Goal: Task Accomplishment & Management: Use online tool/utility

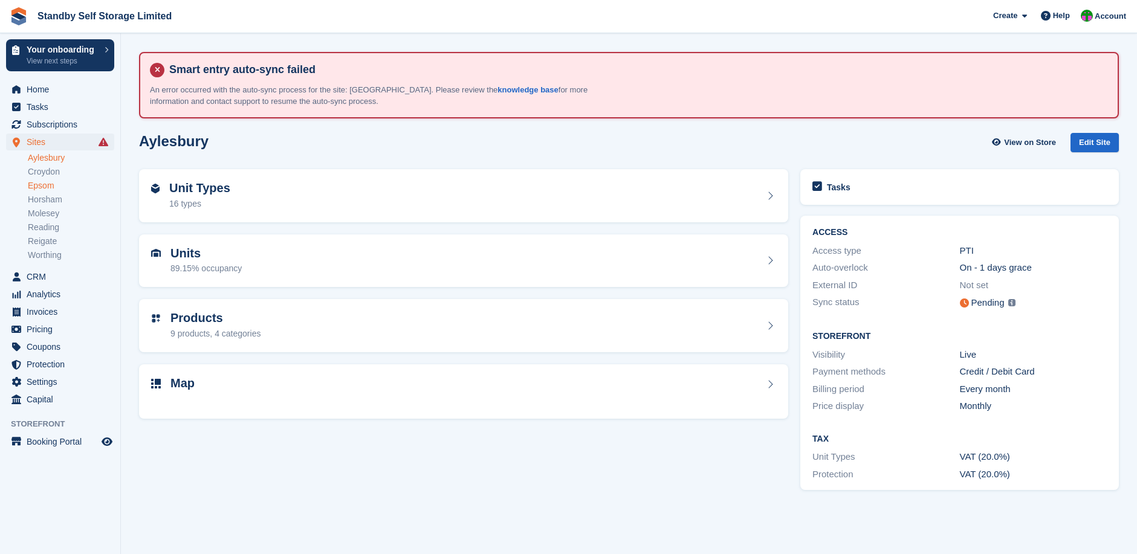
click at [50, 184] on link "Epsom" at bounding box center [71, 185] width 86 height 11
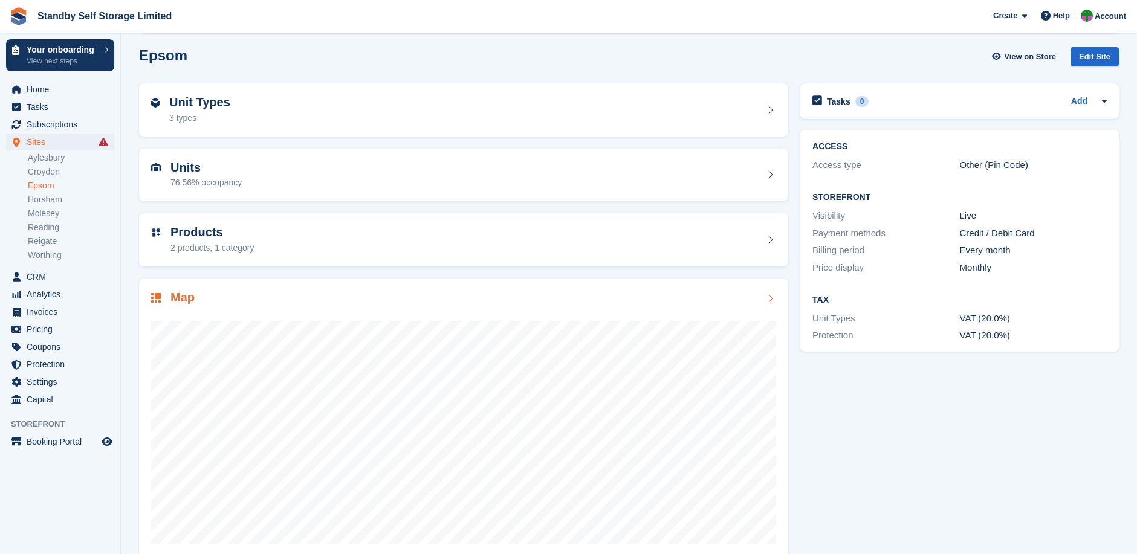
scroll to position [107, 0]
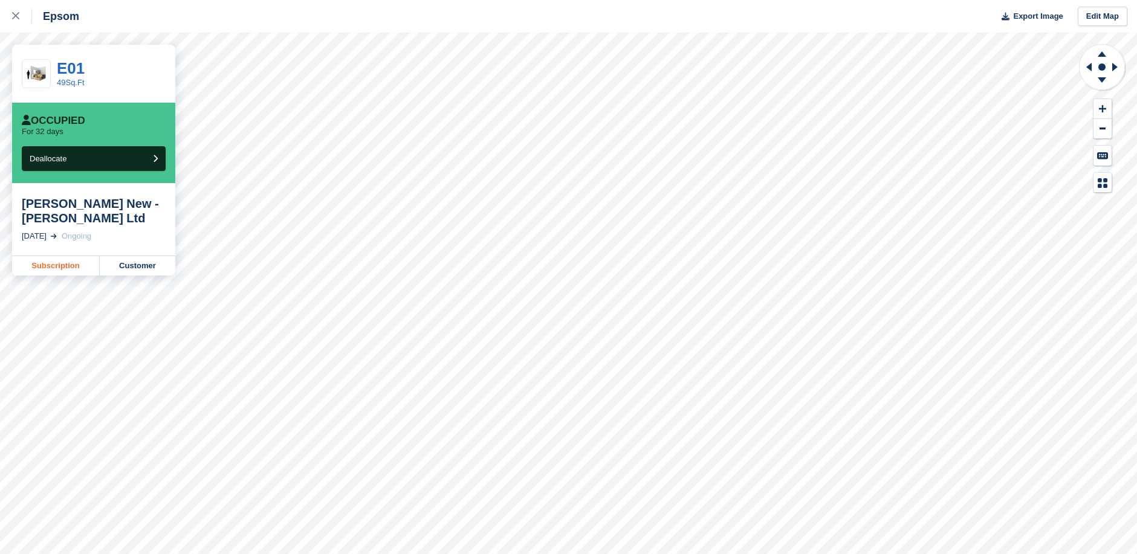
click at [64, 266] on link "Subscription" at bounding box center [56, 265] width 88 height 19
click at [130, 266] on link "Customer" at bounding box center [138, 265] width 76 height 19
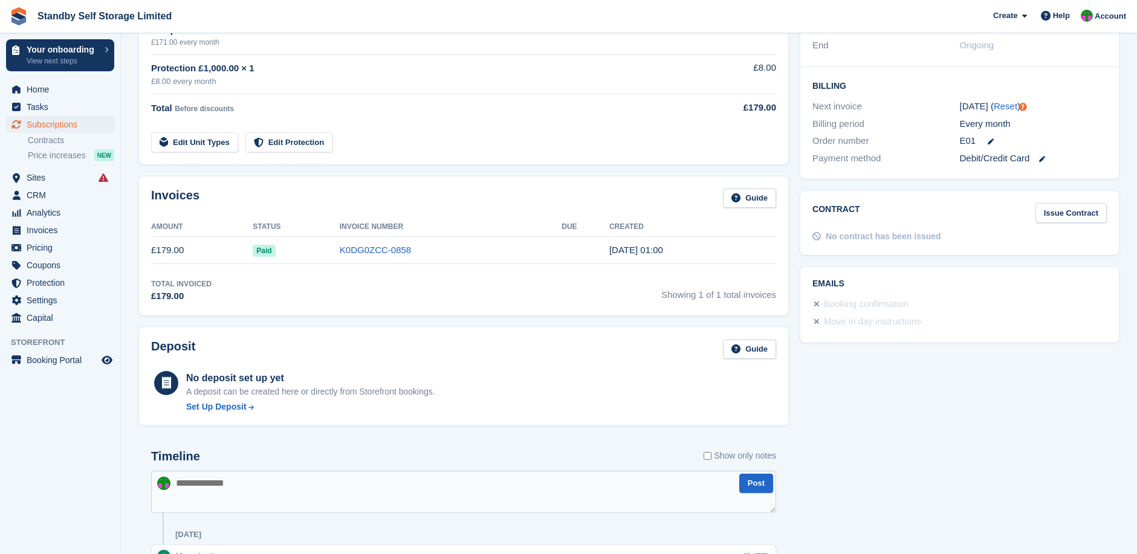
scroll to position [343, 0]
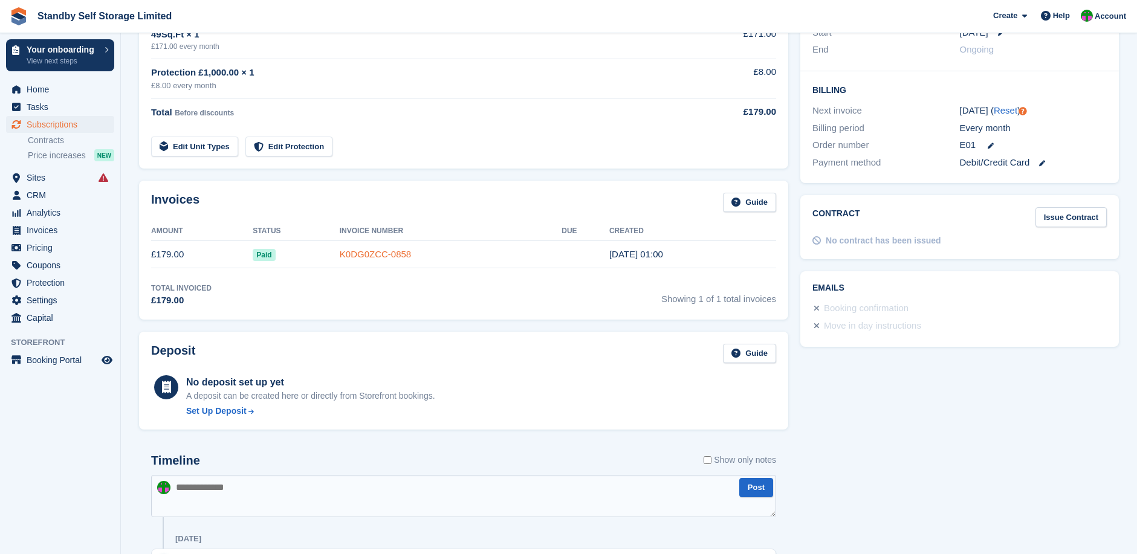
click at [358, 255] on link "K0DG0ZCC-0858" at bounding box center [375, 254] width 71 height 10
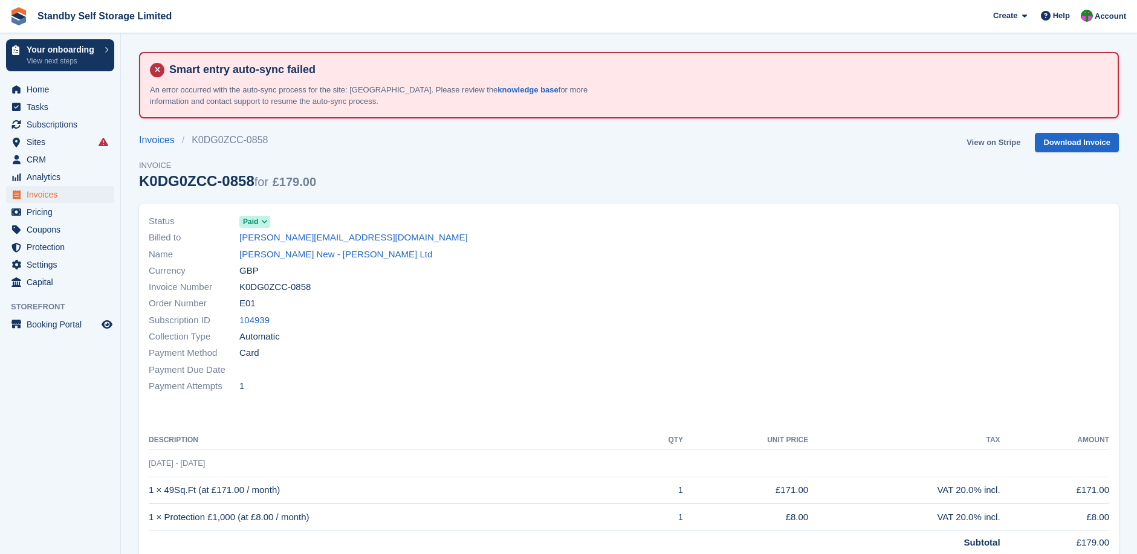
click at [998, 141] on link "View on Stripe" at bounding box center [992, 143] width 63 height 20
click at [1077, 140] on link "Download Invoice" at bounding box center [1077, 143] width 84 height 20
click at [292, 237] on link "darren_new@mirashowers.com" at bounding box center [353, 238] width 228 height 14
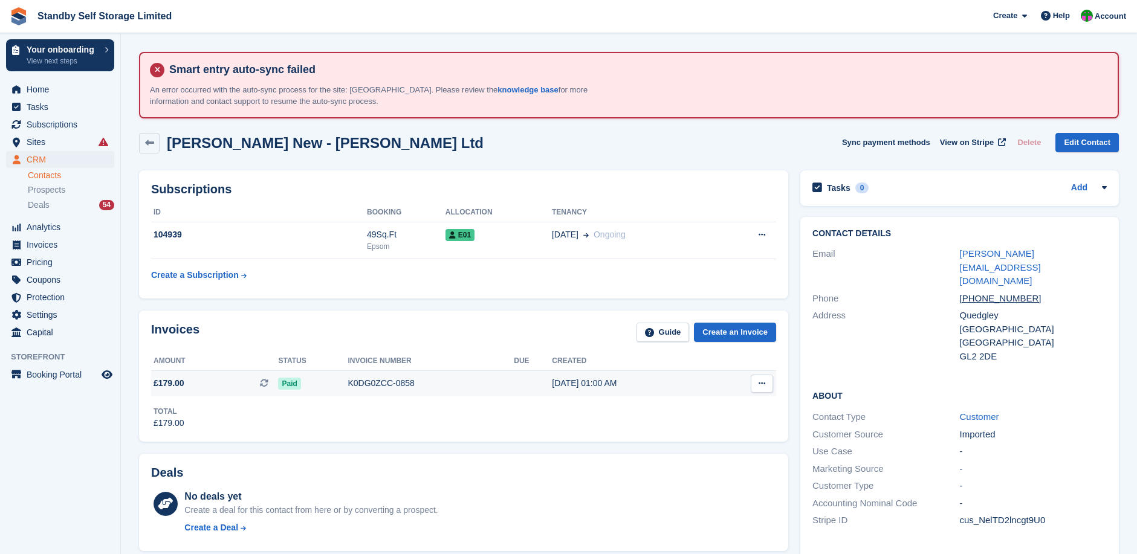
click at [378, 383] on div "K0DG0ZCC-0858" at bounding box center [430, 383] width 166 height 13
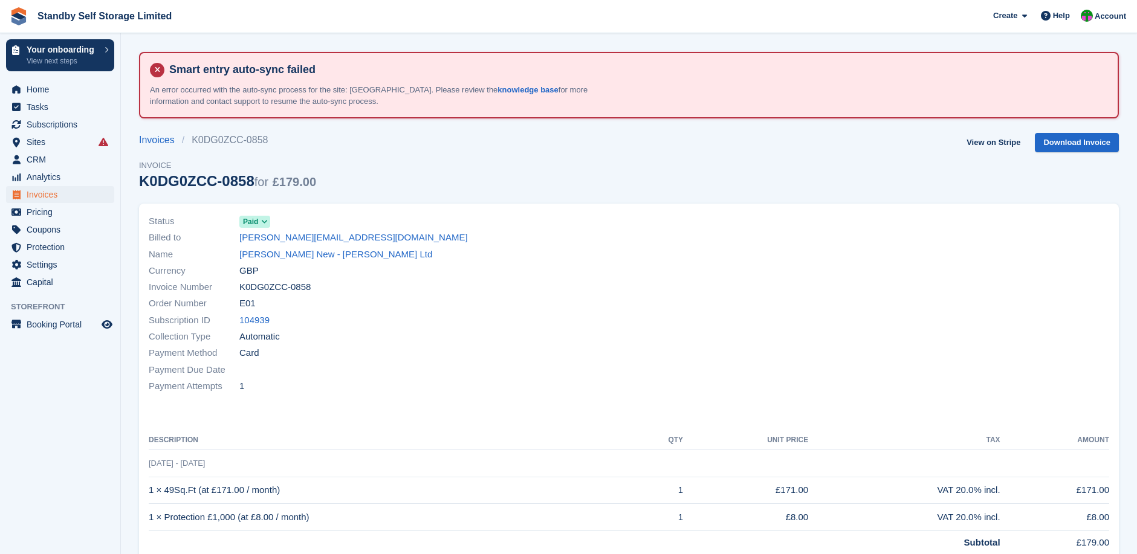
drag, startPoint x: 297, startPoint y: 237, endPoint x: 631, endPoint y: 276, distance: 336.4
click at [631, 276] on div at bounding box center [873, 304] width 488 height 196
click at [308, 235] on link "darren_new@mirashowers.com" at bounding box center [353, 238] width 228 height 14
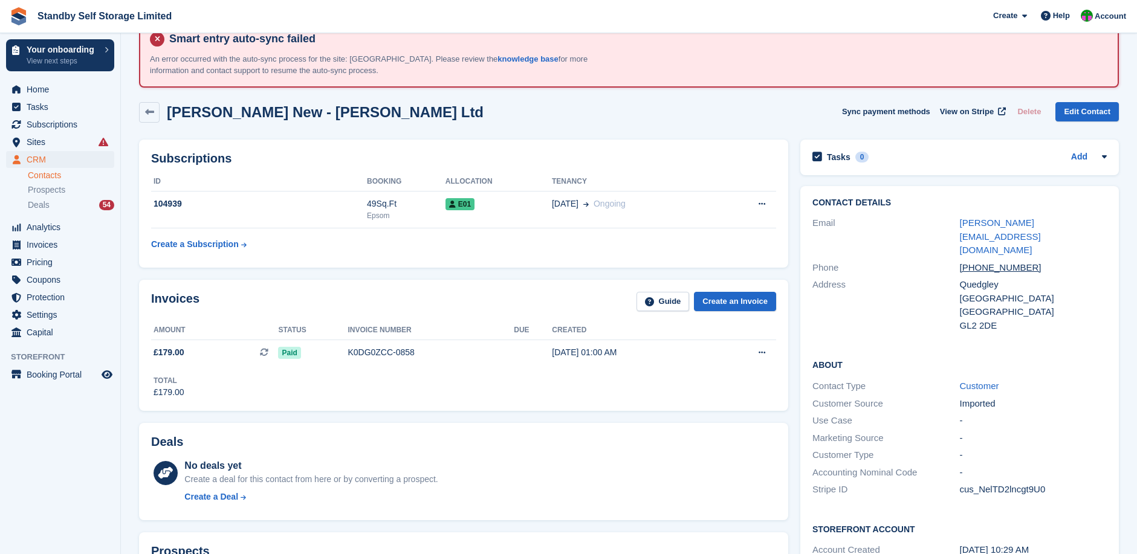
scroll to position [20, 0]
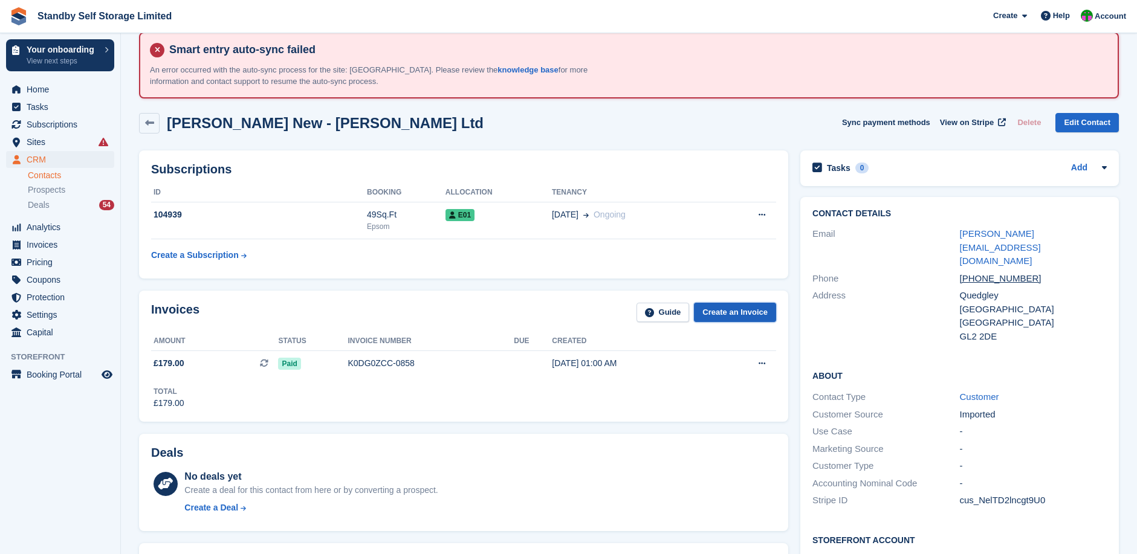
click at [721, 308] on link "Create an Invoice" at bounding box center [735, 313] width 82 height 20
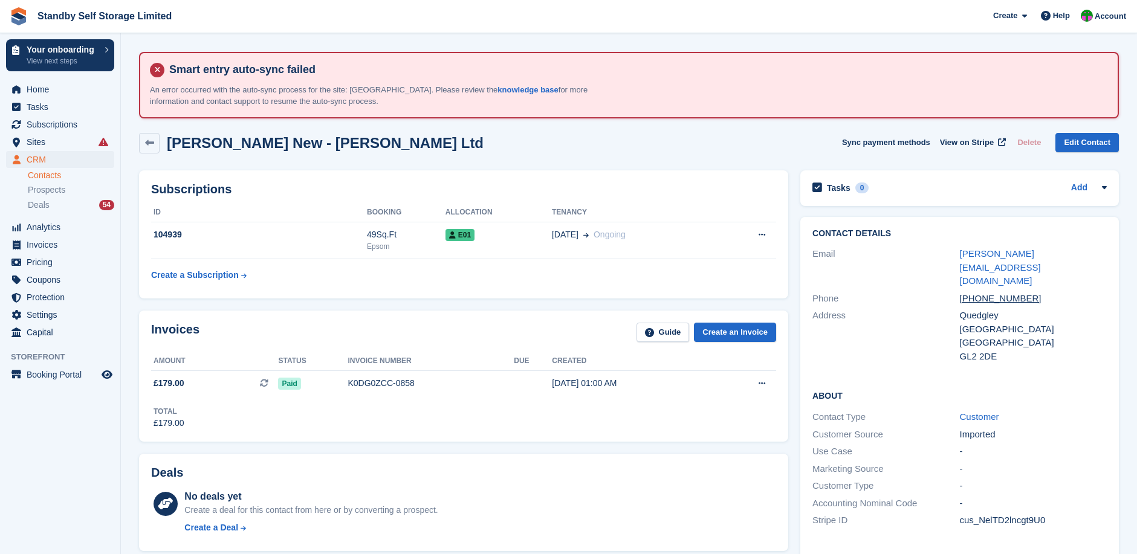
scroll to position [20, 0]
click at [1036, 253] on link "[PERSON_NAME][EMAIL_ADDRESS][DOMAIN_NAME]" at bounding box center [1000, 266] width 81 height 37
click at [1004, 253] on link "[PERSON_NAME][EMAIL_ADDRESS][DOMAIN_NAME]" at bounding box center [1000, 266] width 81 height 37
click at [1007, 252] on link "[PERSON_NAME][EMAIL_ADDRESS][DOMAIN_NAME]" at bounding box center [1000, 266] width 81 height 37
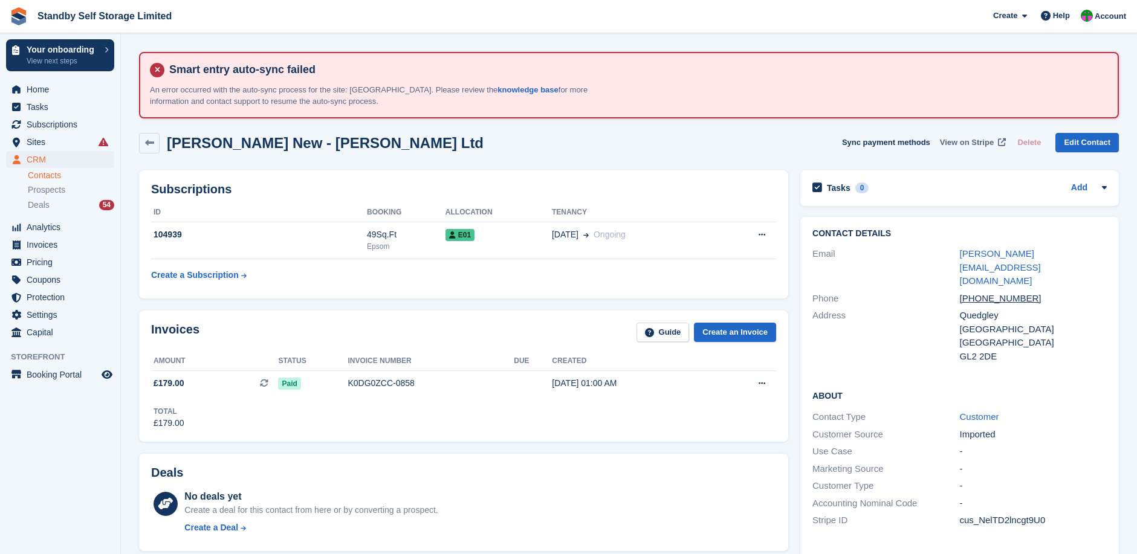
click at [975, 144] on span "View on Stripe" at bounding box center [967, 143] width 54 height 12
